Goal: Task Accomplishment & Management: Use online tool/utility

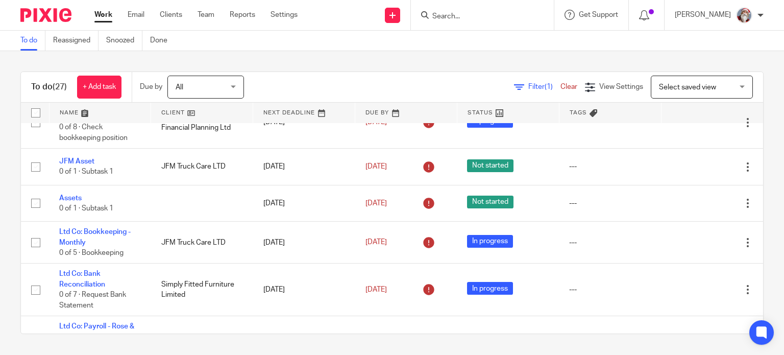
scroll to position [242, 0]
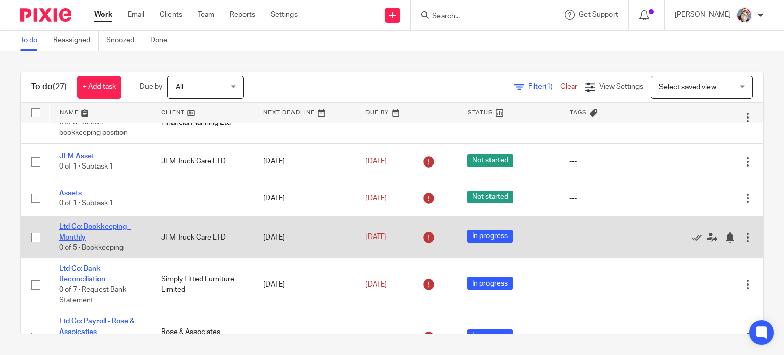
click at [87, 225] on link "Ltd Co: Bookkeeping - Monthly" at bounding box center [94, 231] width 71 height 17
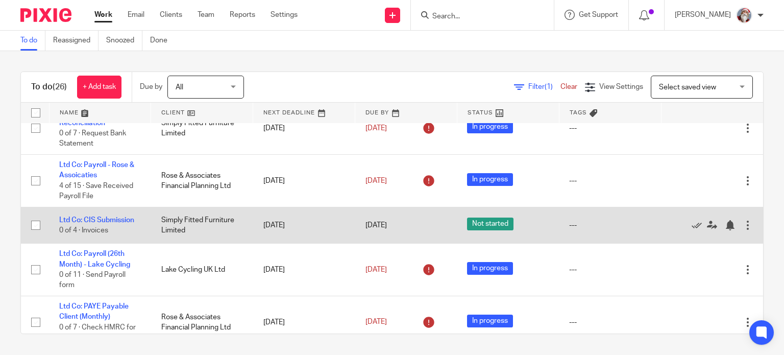
scroll to position [363, 0]
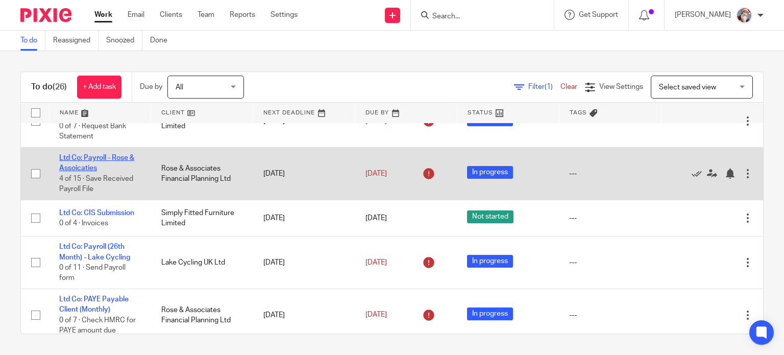
click at [76, 169] on link "Ltd Co: Payroll - Rose & Assoicaties" at bounding box center [96, 162] width 75 height 17
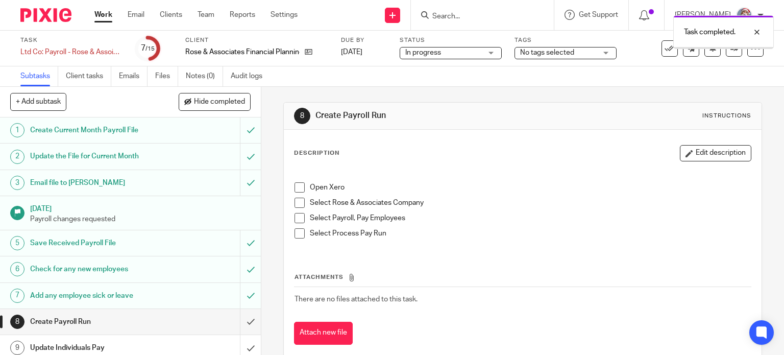
click at [235, 328] on input "submit" at bounding box center [130, 322] width 261 height 26
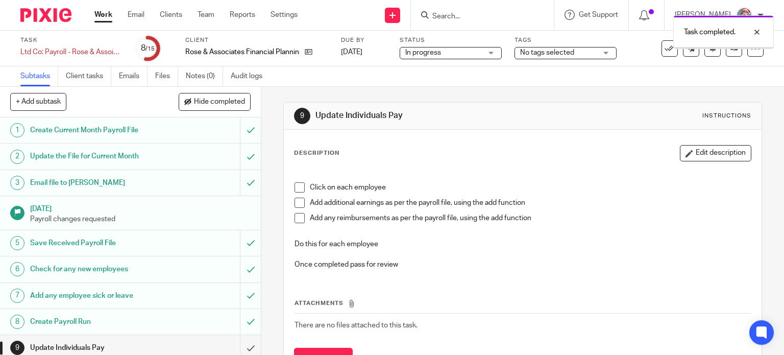
click at [238, 349] on input "submit" at bounding box center [130, 348] width 261 height 26
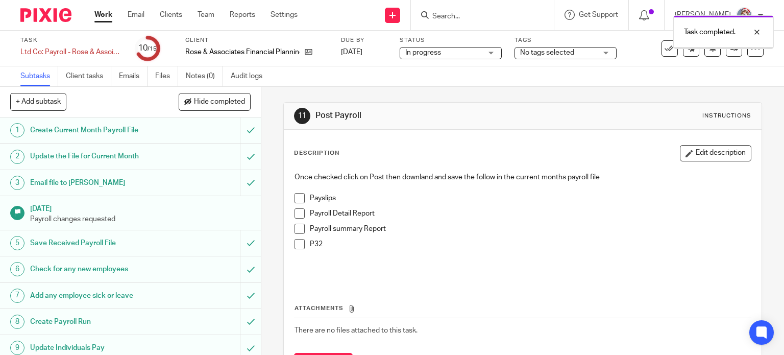
click at [238, 240] on input "submit" at bounding box center [130, 243] width 261 height 26
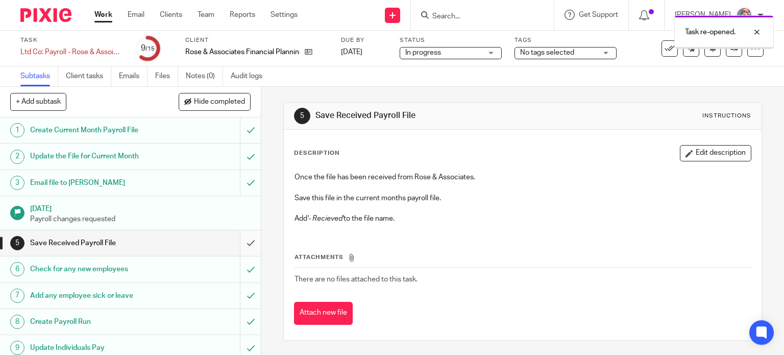
click at [238, 254] on input "submit" at bounding box center [130, 243] width 261 height 26
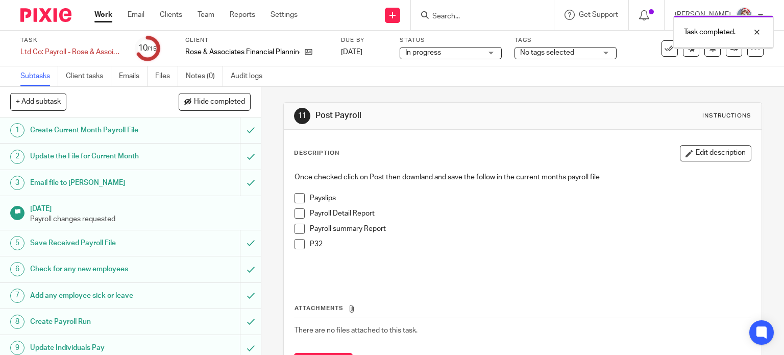
scroll to position [169, 0]
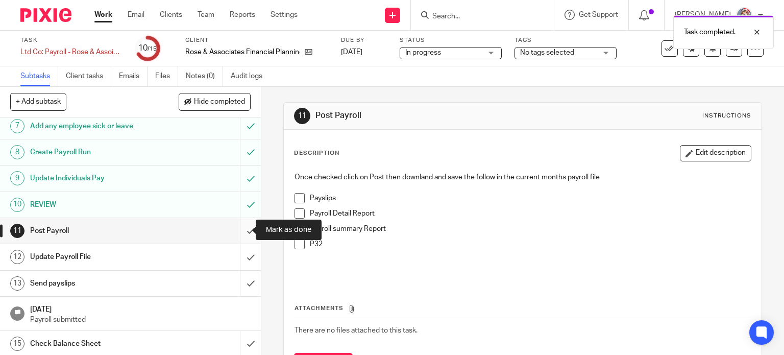
click at [243, 235] on input "submit" at bounding box center [130, 231] width 261 height 26
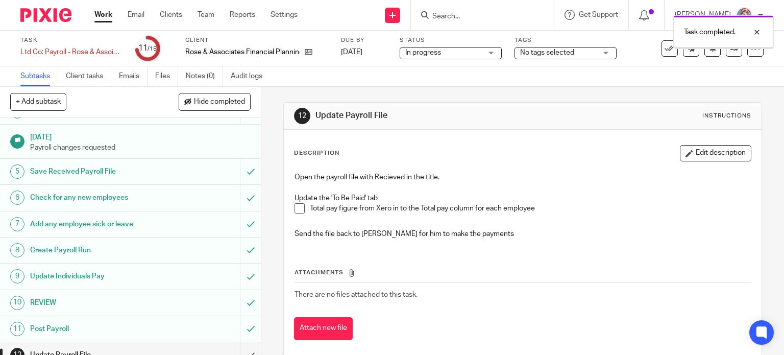
scroll to position [169, 0]
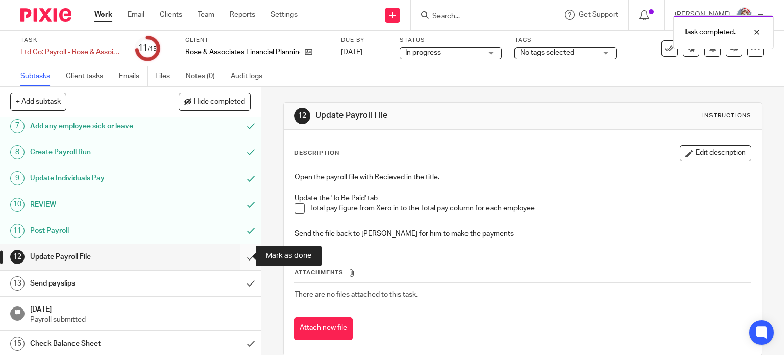
click at [233, 260] on input "submit" at bounding box center [130, 257] width 261 height 26
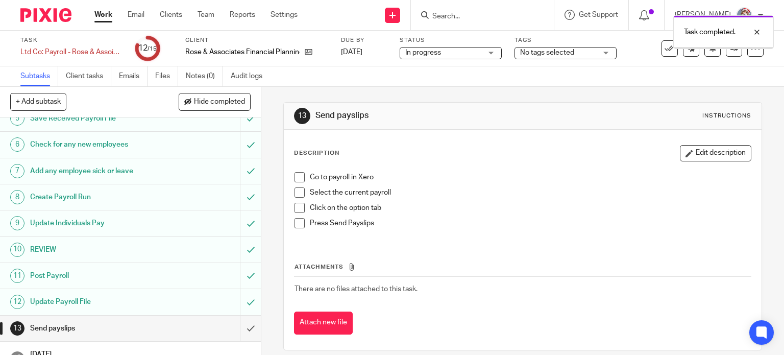
scroll to position [169, 0]
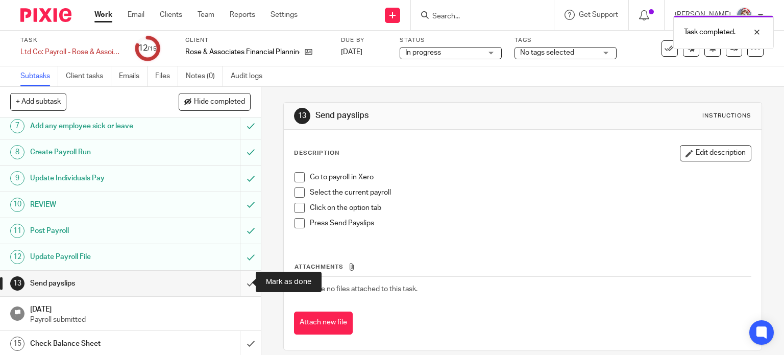
click at [237, 289] on input "submit" at bounding box center [130, 283] width 261 height 26
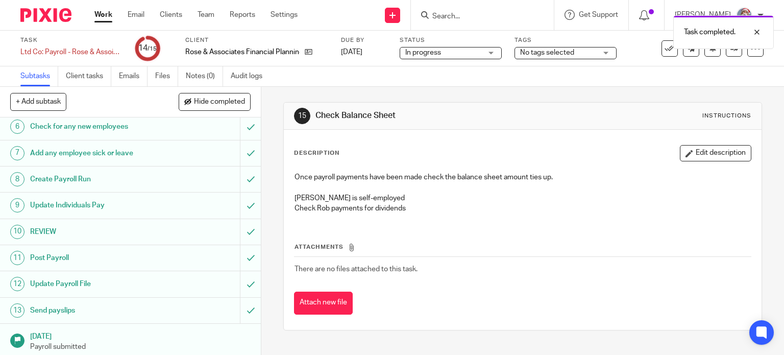
scroll to position [169, 0]
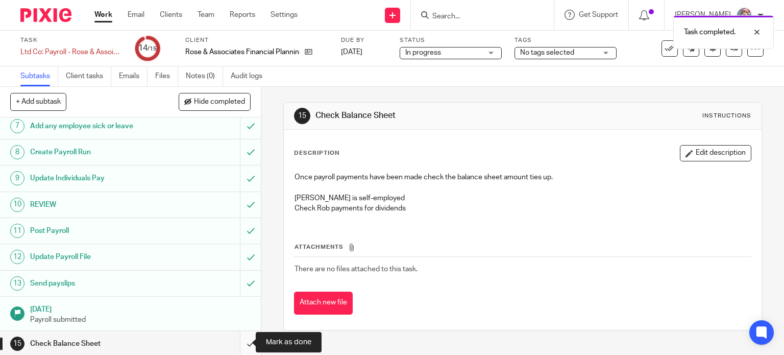
click at [236, 347] on input "submit" at bounding box center [130, 344] width 261 height 26
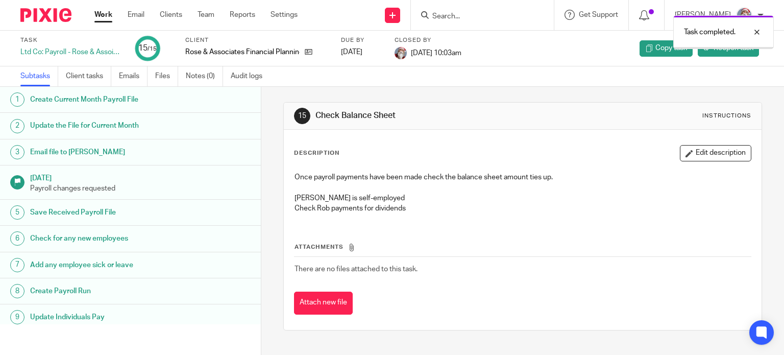
click at [103, 15] on link "Work" at bounding box center [103, 15] width 18 height 10
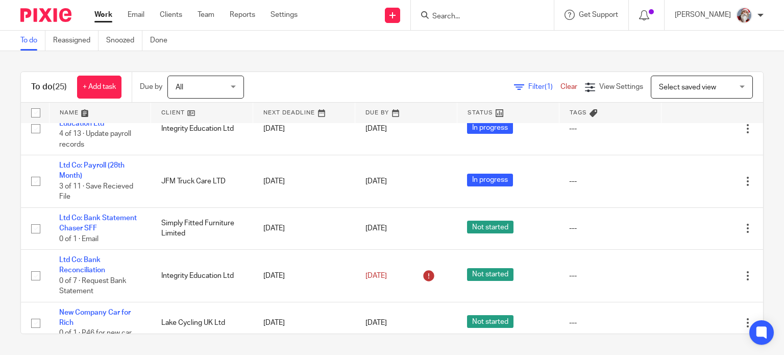
scroll to position [1006, 0]
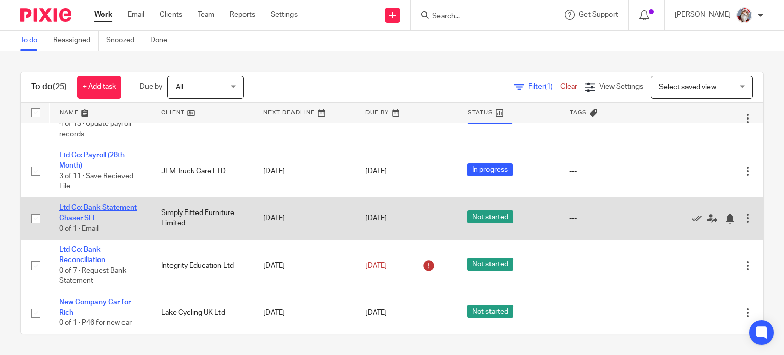
click at [114, 205] on link "Ltd Co: Bank Statement Chaser SFF" at bounding box center [98, 212] width 78 height 17
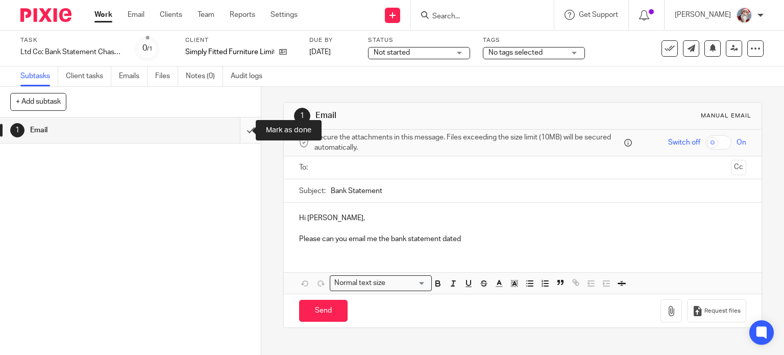
click at [245, 137] on input "submit" at bounding box center [130, 130] width 261 height 26
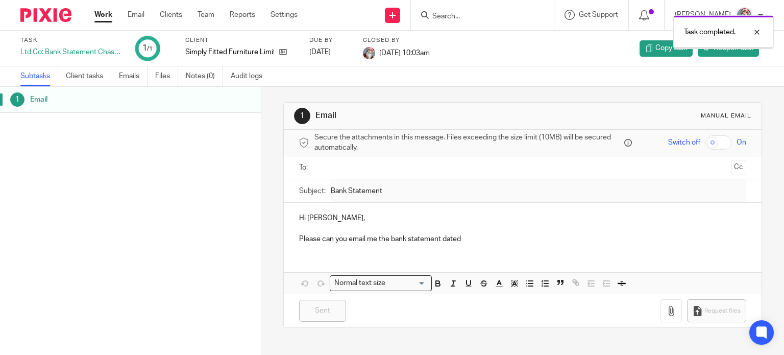
click at [102, 12] on link "Work" at bounding box center [103, 15] width 18 height 10
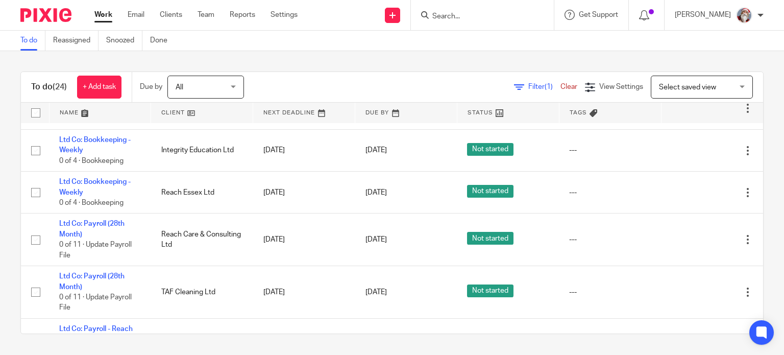
scroll to position [637, 0]
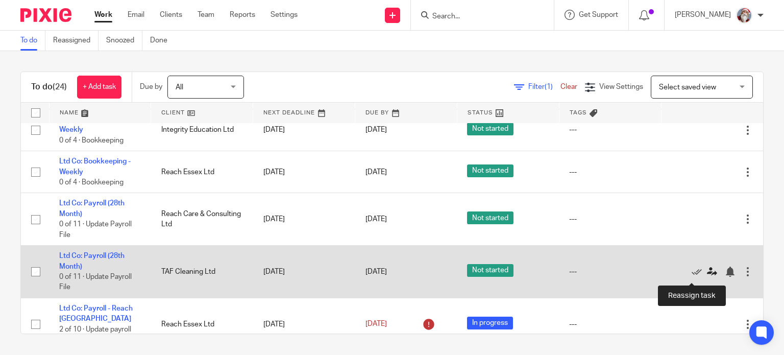
click at [707, 275] on icon at bounding box center [712, 271] width 10 height 10
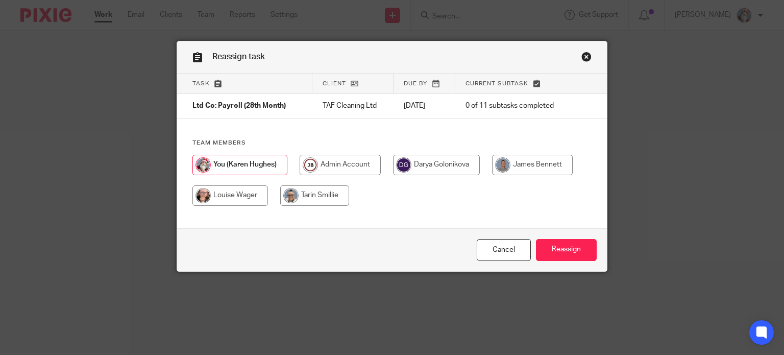
click at [440, 164] on input "radio" at bounding box center [436, 165] width 87 height 20
radio input "true"
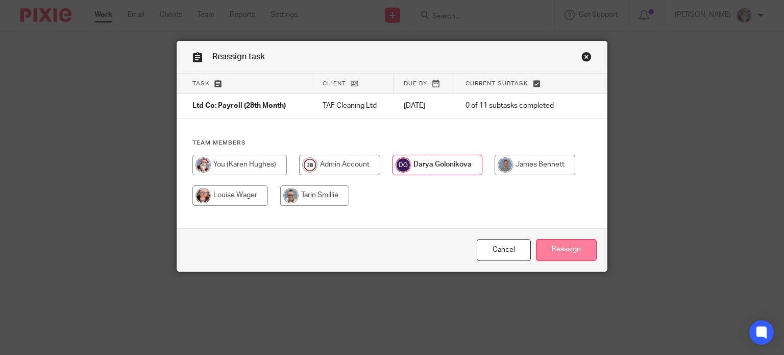
click at [572, 258] on input "Reassign" at bounding box center [566, 250] width 61 height 22
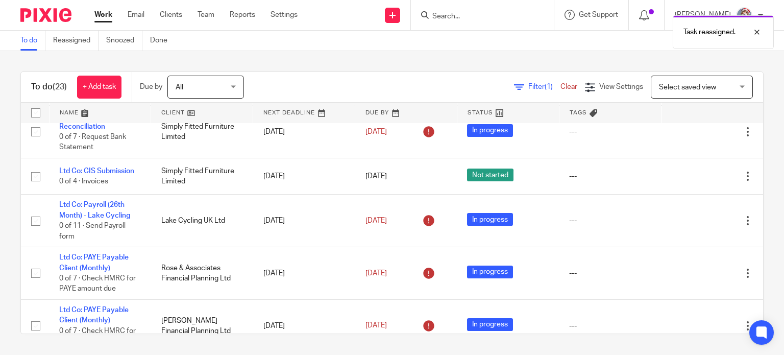
scroll to position [363, 0]
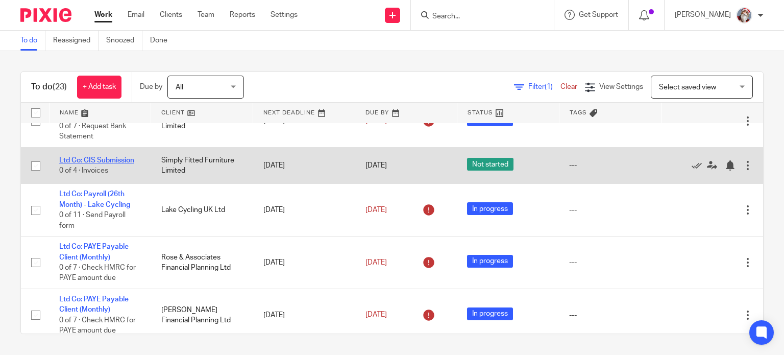
click at [104, 161] on link "Ltd Co: CIS Submission" at bounding box center [96, 160] width 75 height 7
